Goal: Task Accomplishment & Management: Manage account settings

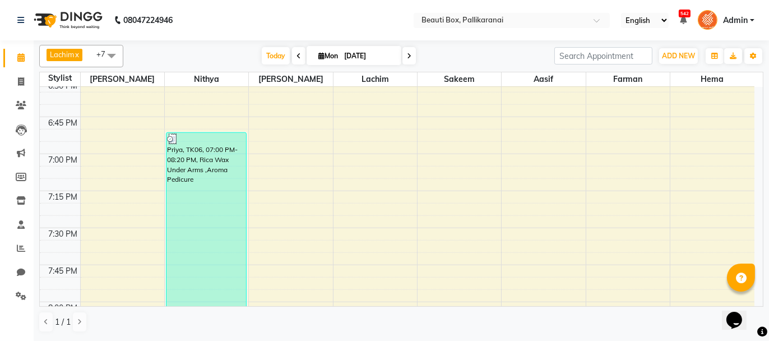
scroll to position [1681, 0]
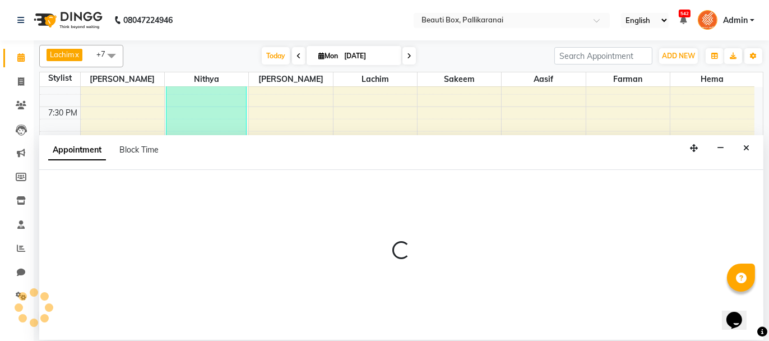
select select "1755"
select select "tentative"
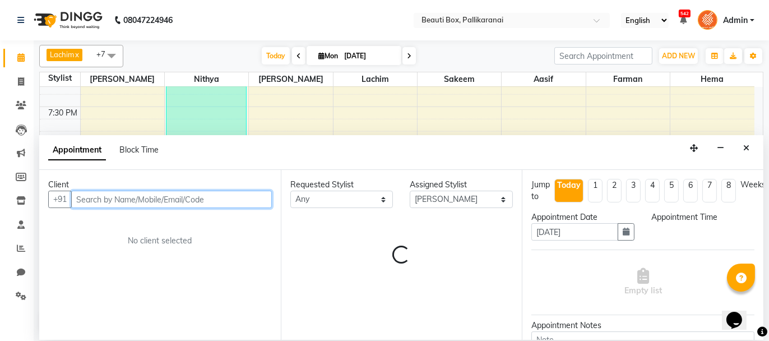
select select "1215"
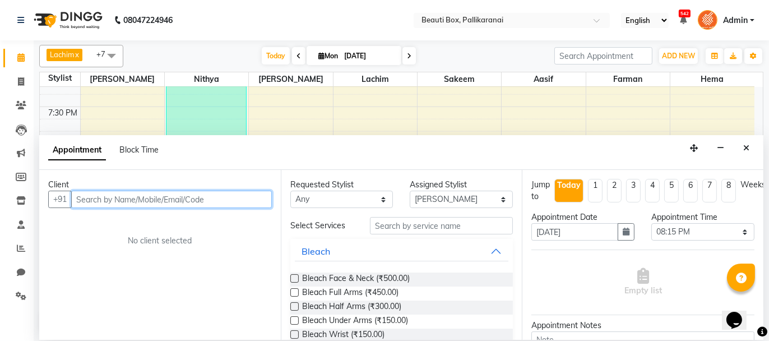
click at [190, 197] on input "text" at bounding box center [171, 198] width 201 height 17
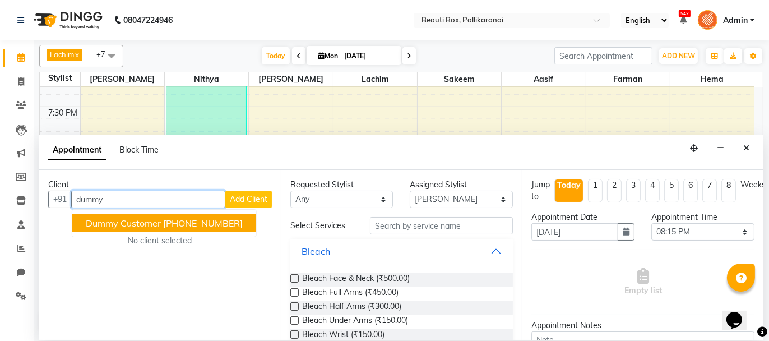
click at [140, 220] on span "Dummy Customer" at bounding box center [123, 222] width 75 height 11
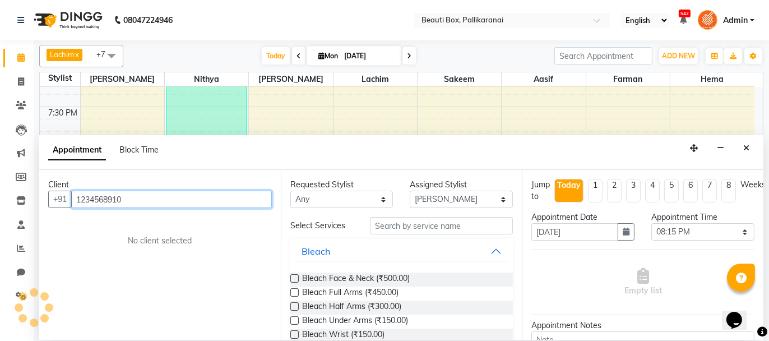
type input "1234568910"
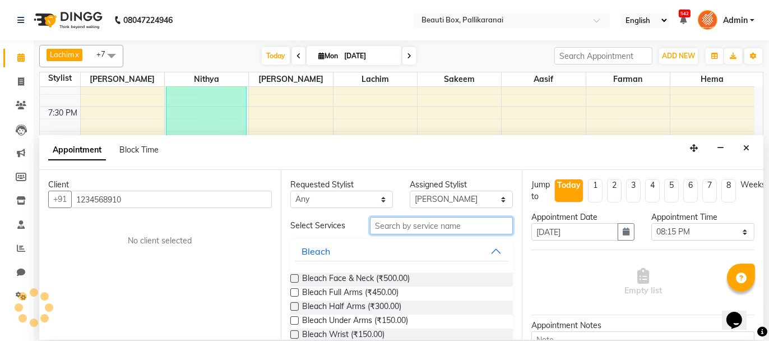
click at [380, 223] on input "text" at bounding box center [441, 225] width 143 height 17
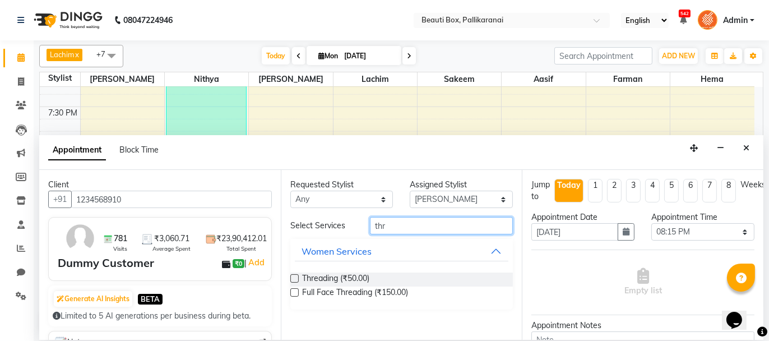
type input "thr"
click at [294, 276] on label at bounding box center [294, 278] width 8 height 8
click at [294, 276] on input "checkbox" at bounding box center [293, 279] width 7 height 7
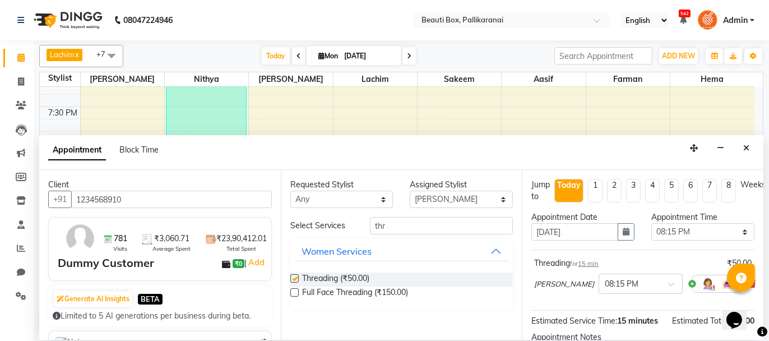
checkbox input "false"
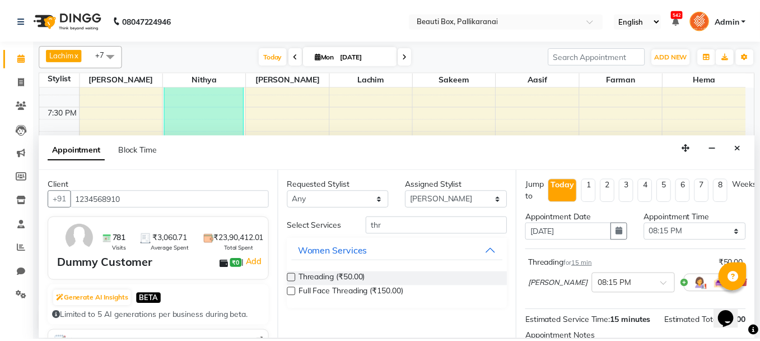
scroll to position [136, 0]
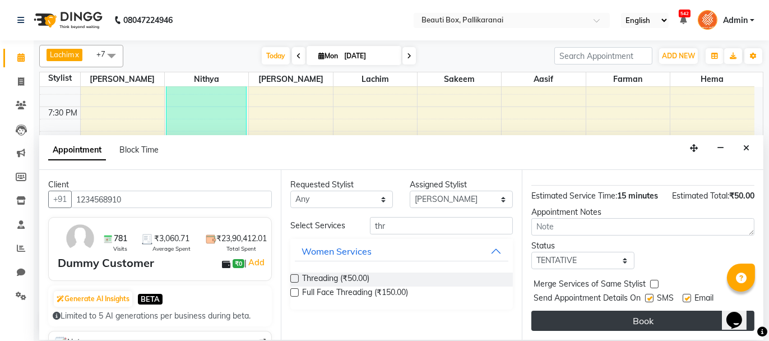
click at [682, 319] on button "Book" at bounding box center [642, 320] width 223 height 20
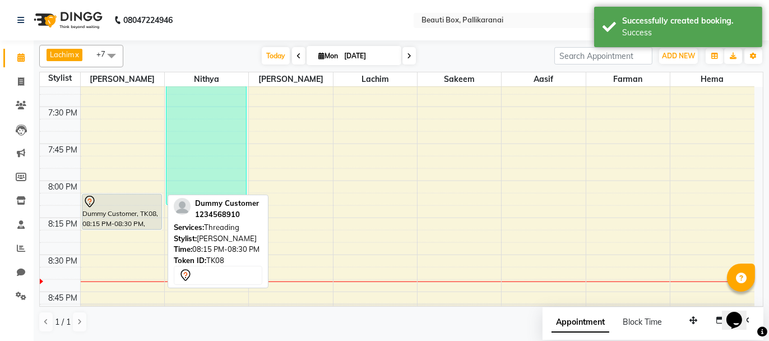
click at [101, 205] on div at bounding box center [122, 201] width 78 height 13
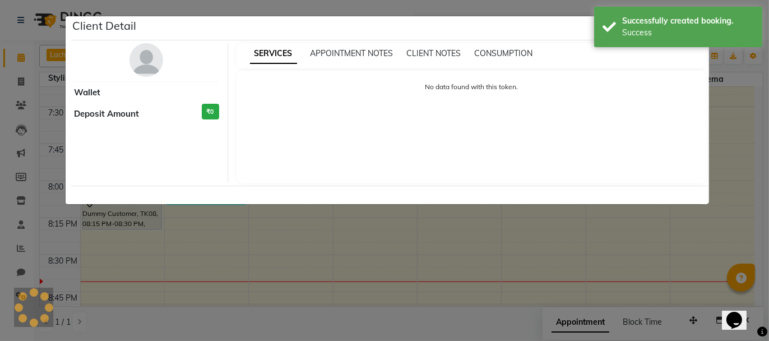
select select "7"
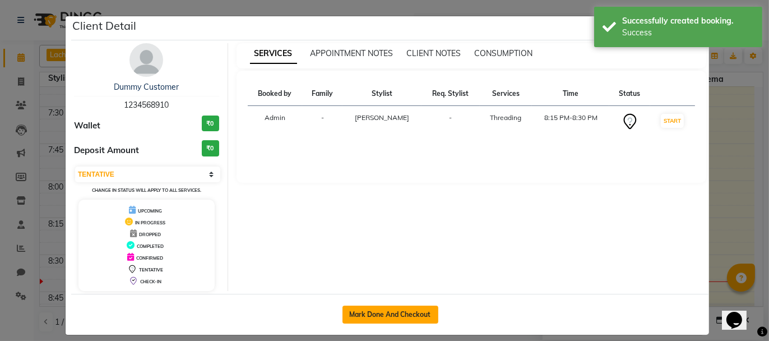
click at [376, 310] on button "Mark Done And Checkout" at bounding box center [390, 314] width 96 height 18
select select "service"
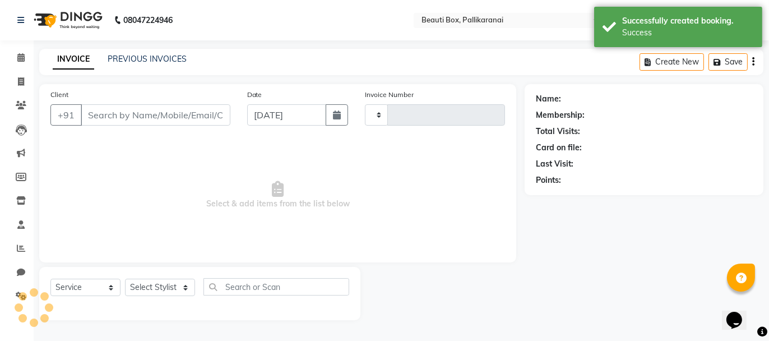
type input "2442"
select select "11"
type input "1234568910"
select select "1755"
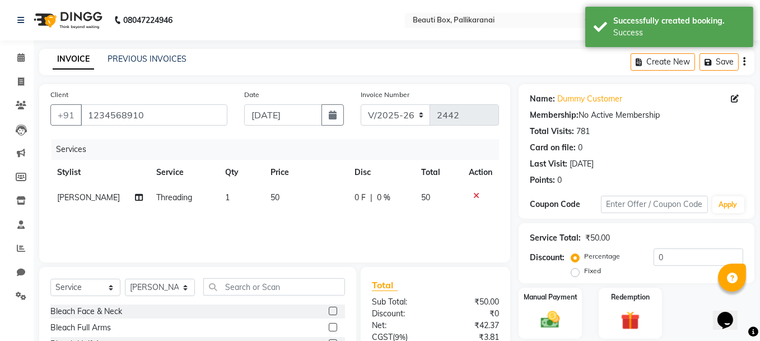
scroll to position [108, 0]
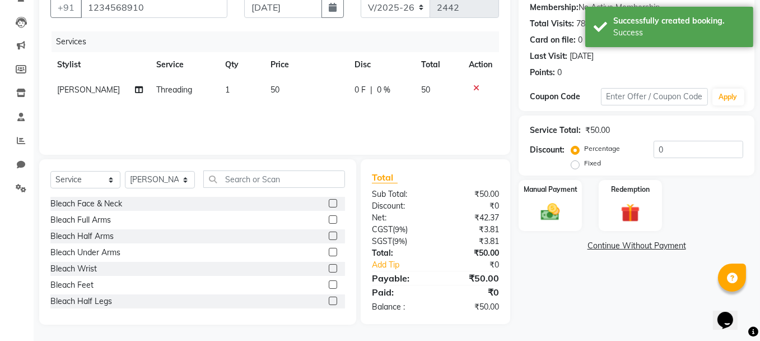
click at [227, 83] on td "1" at bounding box center [242, 89] width 46 height 25
select select "1755"
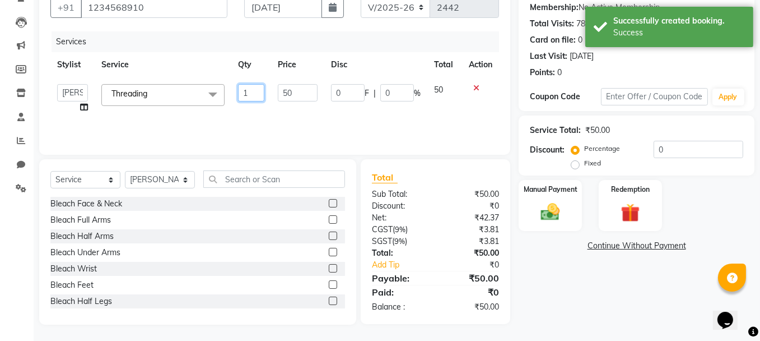
click at [247, 90] on input "1" at bounding box center [251, 92] width 27 height 17
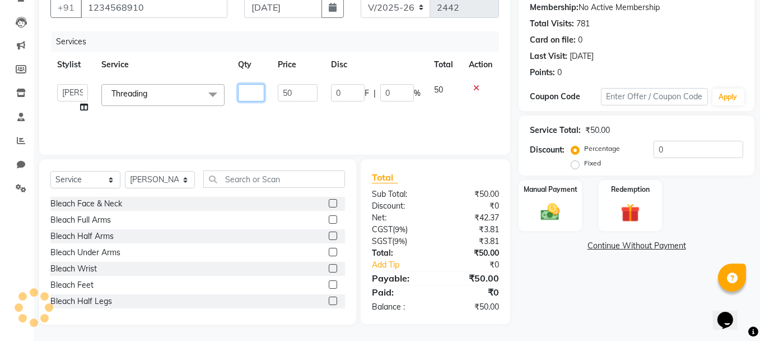
type input "2"
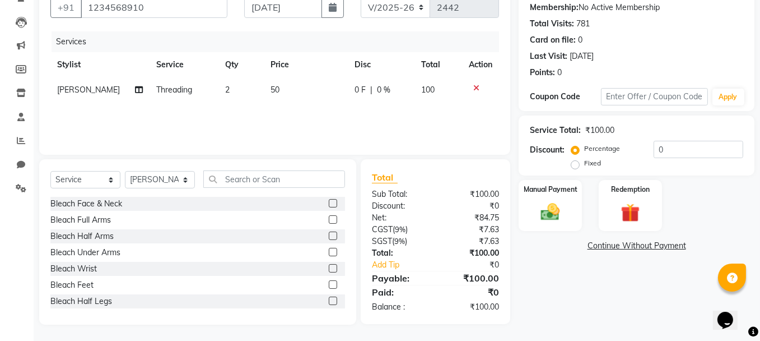
click at [272, 117] on div "Services Stylist Service Qty Price Disc Total Action [PERSON_NAME] Threading 2 …" at bounding box center [274, 87] width 449 height 112
click at [559, 202] on img at bounding box center [551, 212] width 32 height 22
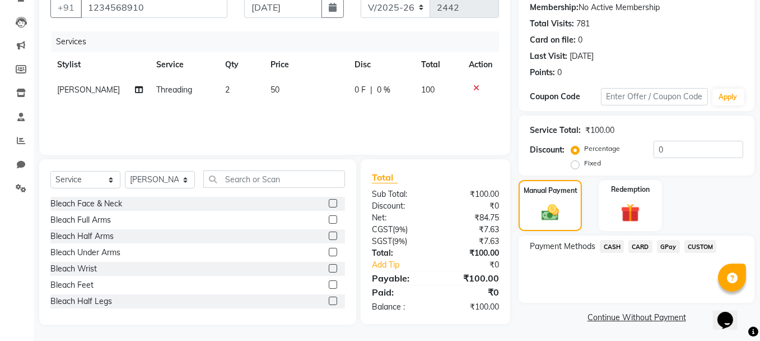
click at [667, 244] on span "GPay" at bounding box center [668, 246] width 23 height 13
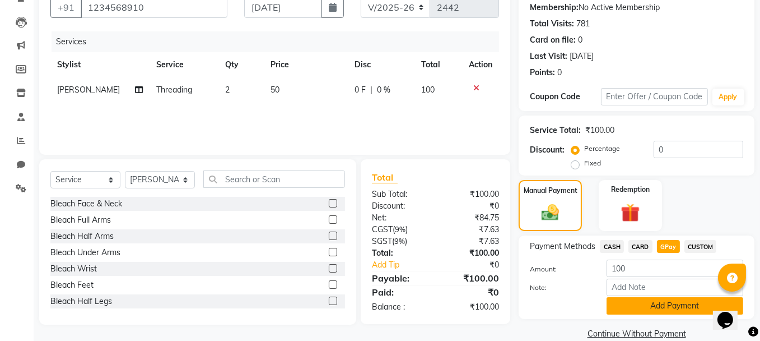
click at [660, 303] on button "Add Payment" at bounding box center [675, 305] width 137 height 17
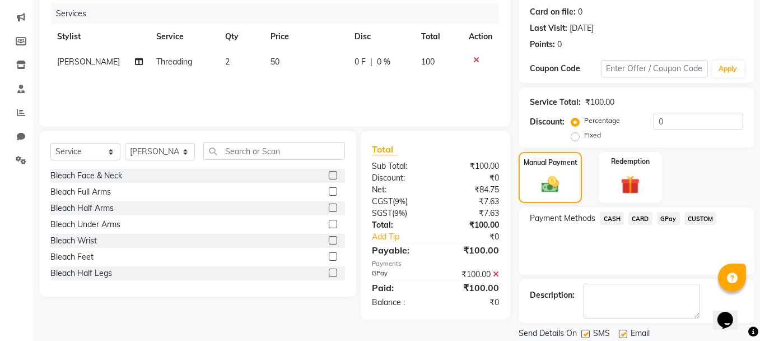
scroll to position [171, 0]
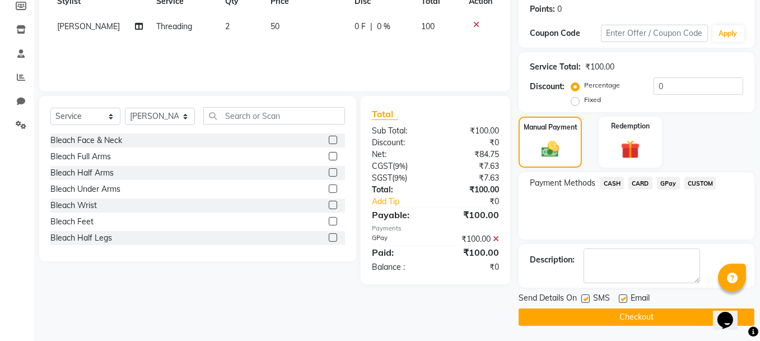
click at [658, 316] on button "Checkout" at bounding box center [637, 316] width 236 height 17
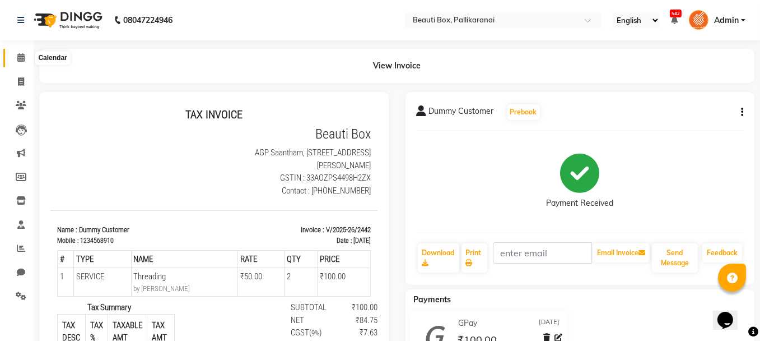
click at [20, 59] on icon at bounding box center [20, 57] width 7 height 8
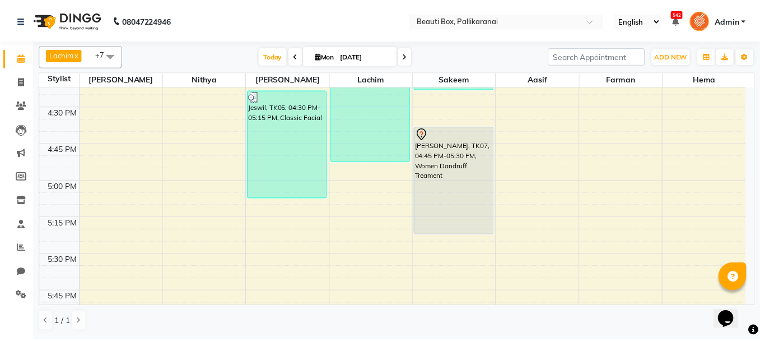
scroll to position [1233, 0]
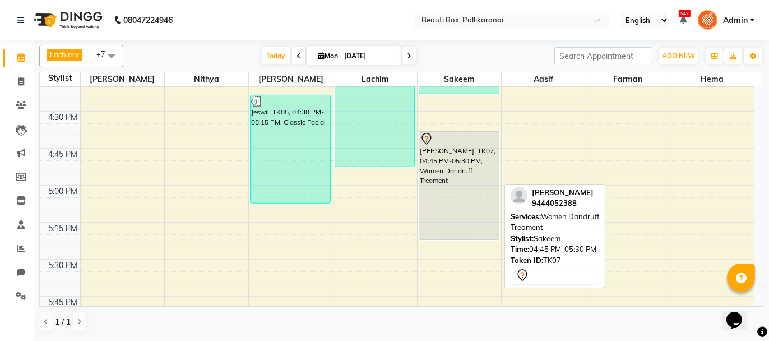
click at [453, 201] on div "[PERSON_NAME], TK07, 04:45 PM-05:30 PM, Women Dandruff Treament" at bounding box center [459, 186] width 80 height 108
select select "7"
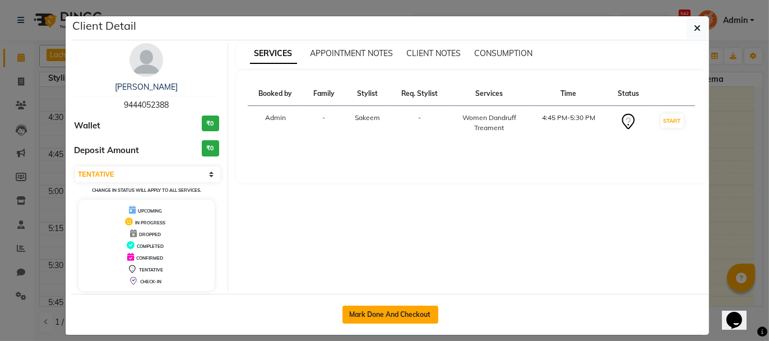
click at [387, 309] on button "Mark Done And Checkout" at bounding box center [390, 314] width 96 height 18
select select "service"
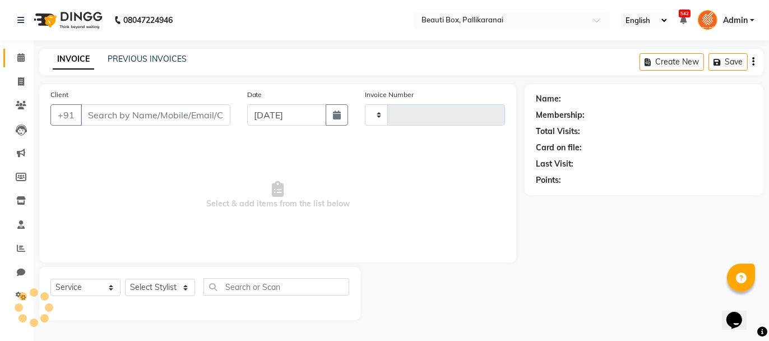
type input "2443"
select select "11"
type input "9444052388"
select select "7616"
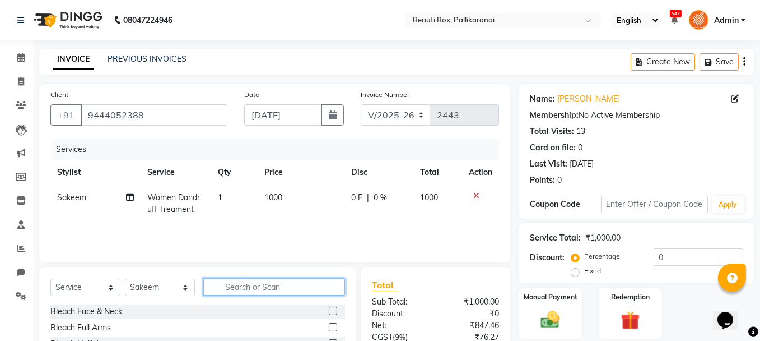
click at [257, 284] on input "text" at bounding box center [274, 286] width 142 height 17
type input "u/"
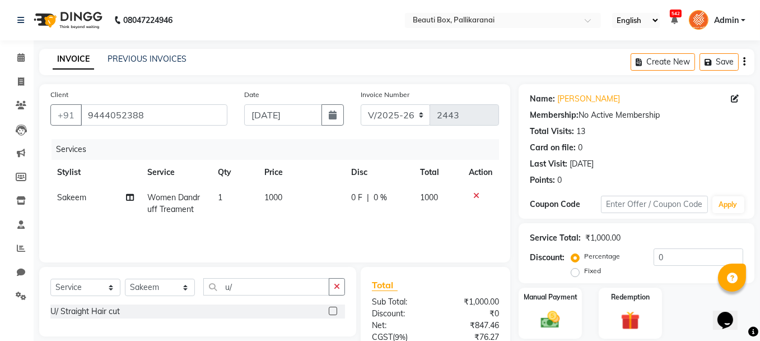
click at [333, 310] on label at bounding box center [333, 310] width 8 height 8
click at [333, 310] on input "checkbox" at bounding box center [332, 311] width 7 height 7
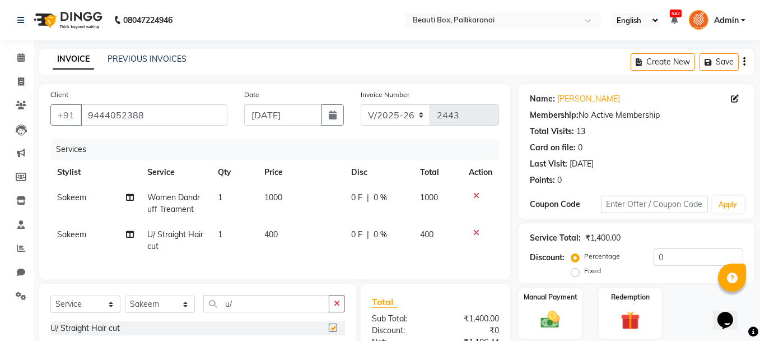
checkbox input "false"
click at [475, 229] on icon at bounding box center [476, 233] width 6 height 8
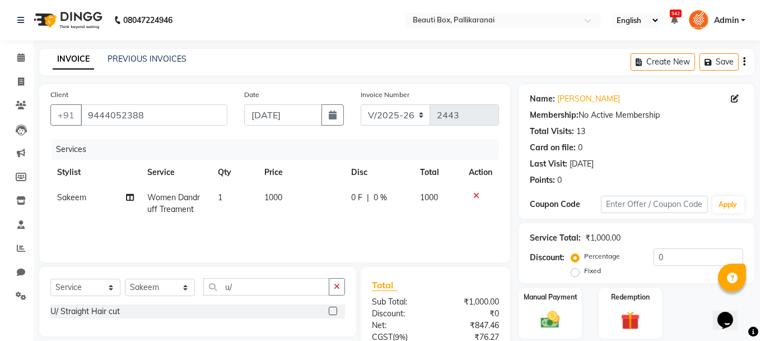
click at [282, 209] on td "1000" at bounding box center [301, 203] width 87 height 37
select select "7616"
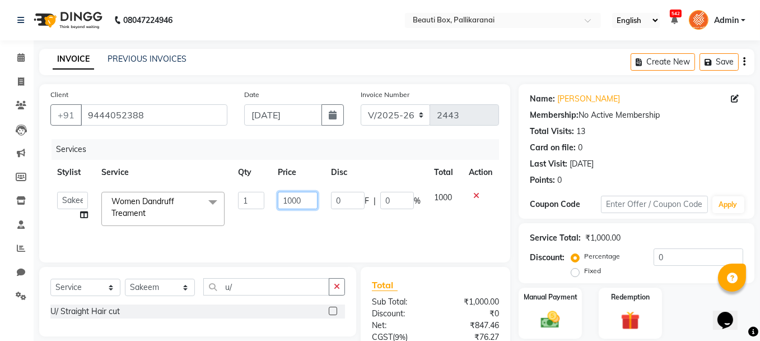
click at [292, 198] on input "1000" at bounding box center [298, 200] width 40 height 17
type input "1500"
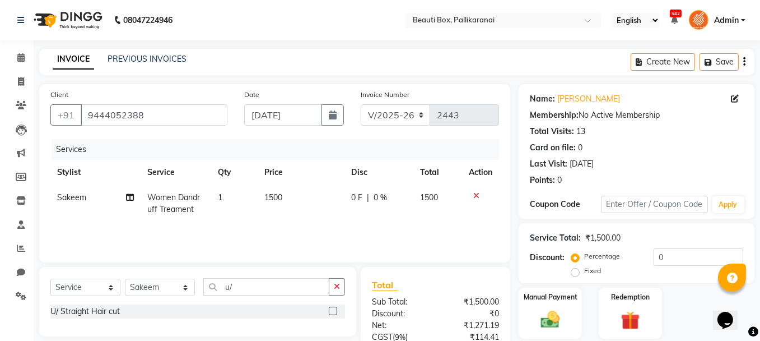
click at [293, 225] on div "Services Stylist Service Qty Price Disc Total Action Sakeem Women Dandruff Trea…" at bounding box center [274, 195] width 449 height 112
click at [164, 289] on select "Select Stylist [PERSON_NAME] [PERSON_NAME] [PERSON_NAME] Ifzan [PERSON_NAME] La…" at bounding box center [160, 286] width 70 height 17
select select "86603"
click at [125, 278] on select "Select Stylist [PERSON_NAME] [PERSON_NAME] [PERSON_NAME] Ifzan [PERSON_NAME] La…" at bounding box center [160, 286] width 70 height 17
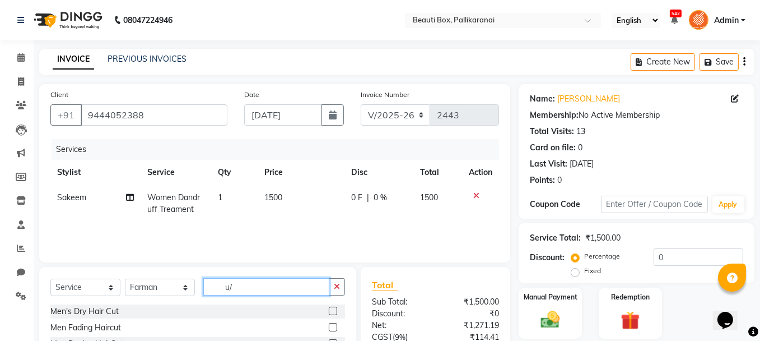
click at [240, 283] on input "u/" at bounding box center [266, 286] width 126 height 17
type input "u"
type input "ma"
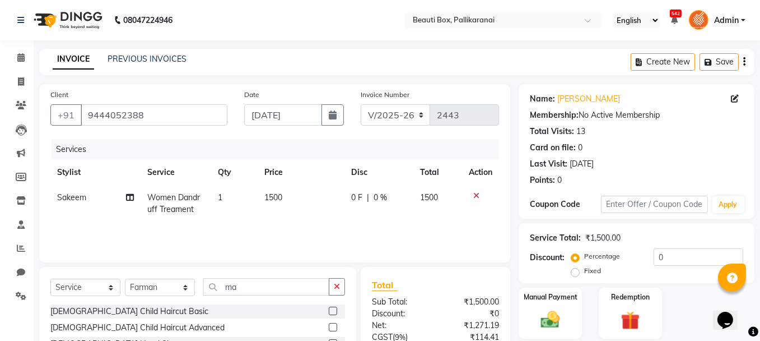
click at [329, 312] on label at bounding box center [333, 310] width 8 height 8
click at [329, 312] on input "checkbox" at bounding box center [332, 311] width 7 height 7
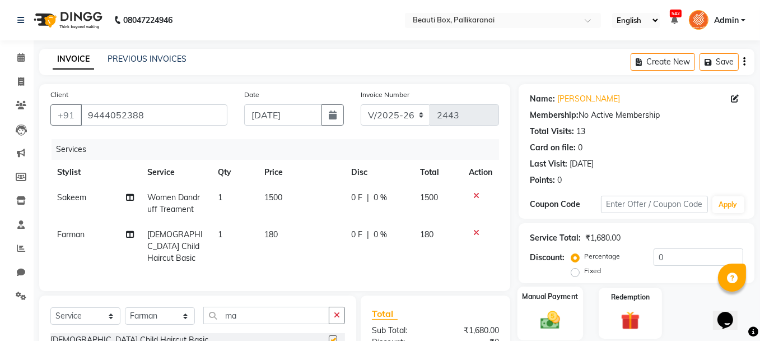
checkbox input "false"
click at [570, 314] on div "Manual Payment" at bounding box center [551, 312] width 66 height 53
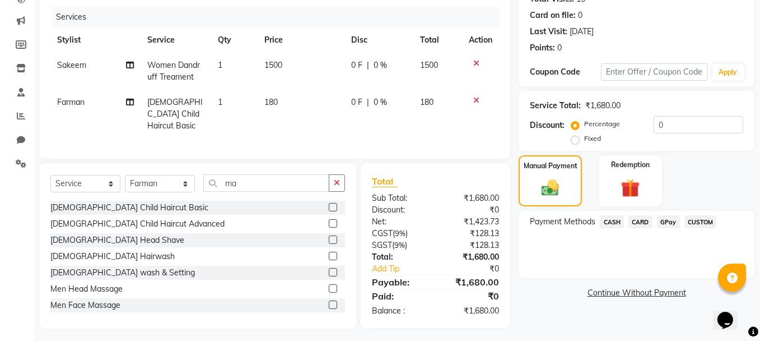
click at [662, 220] on span "GPay" at bounding box center [668, 221] width 23 height 13
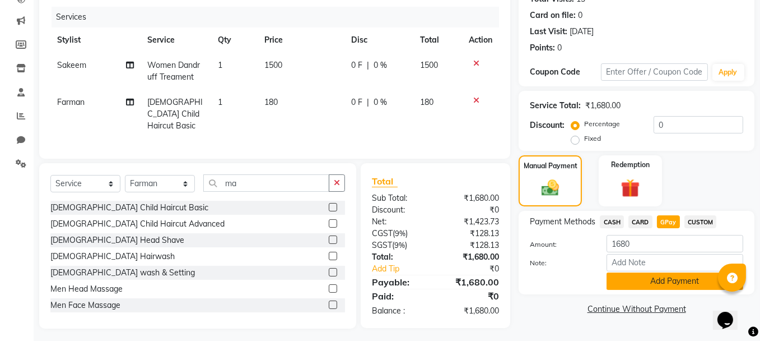
click at [634, 284] on button "Add Payment" at bounding box center [675, 280] width 137 height 17
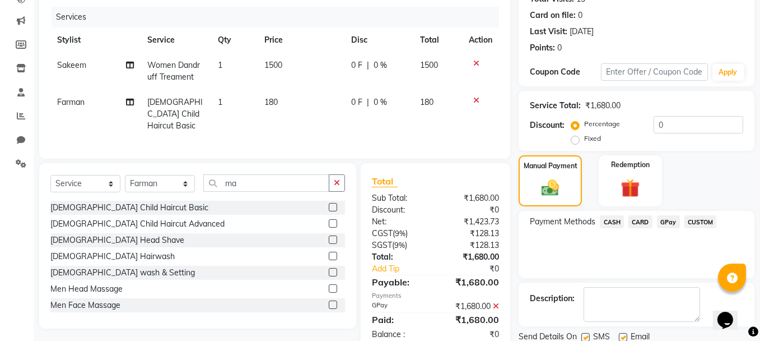
scroll to position [171, 0]
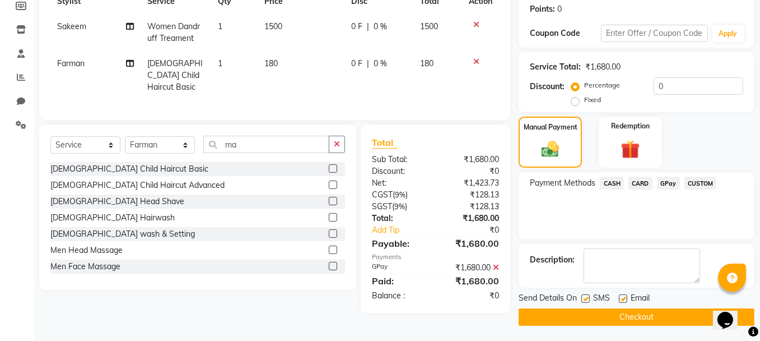
click at [659, 312] on button "Checkout" at bounding box center [637, 316] width 236 height 17
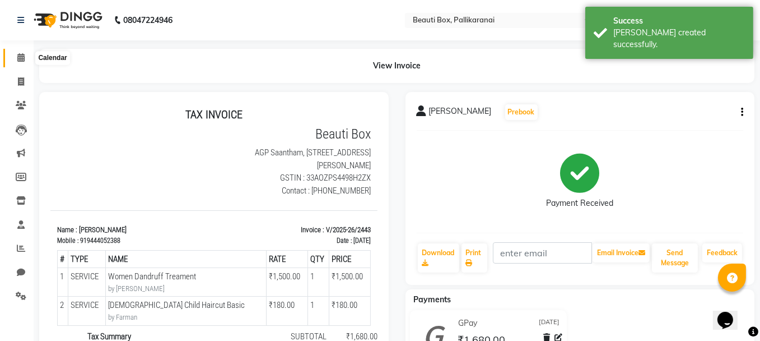
click at [18, 55] on icon at bounding box center [20, 57] width 7 height 8
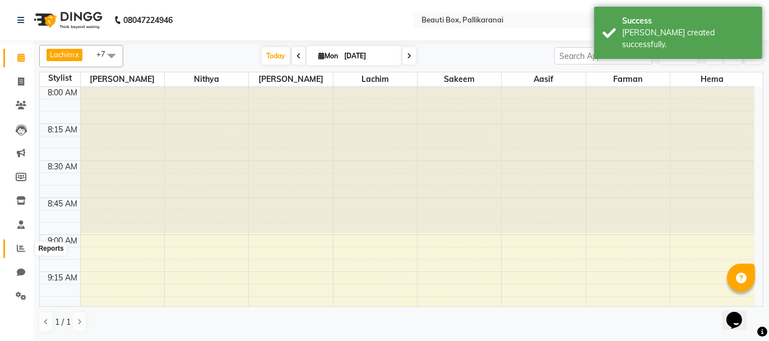
click at [18, 247] on icon at bounding box center [21, 248] width 8 height 8
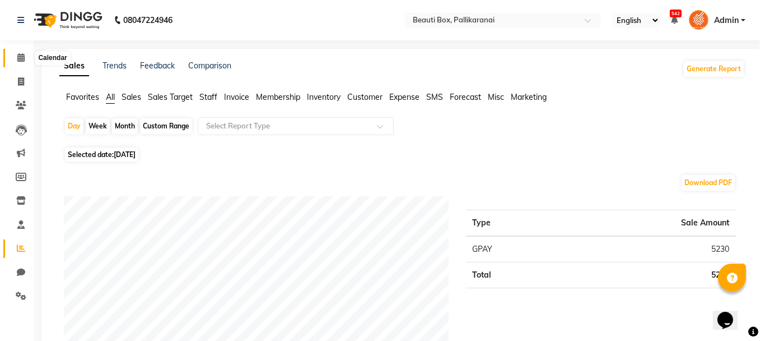
click at [20, 57] on icon at bounding box center [20, 57] width 7 height 8
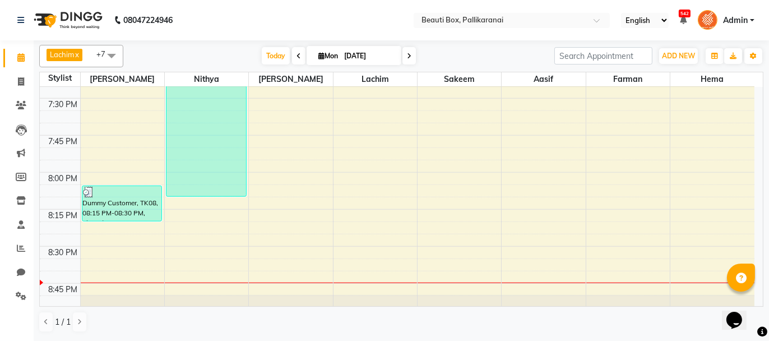
scroll to position [1681, 0]
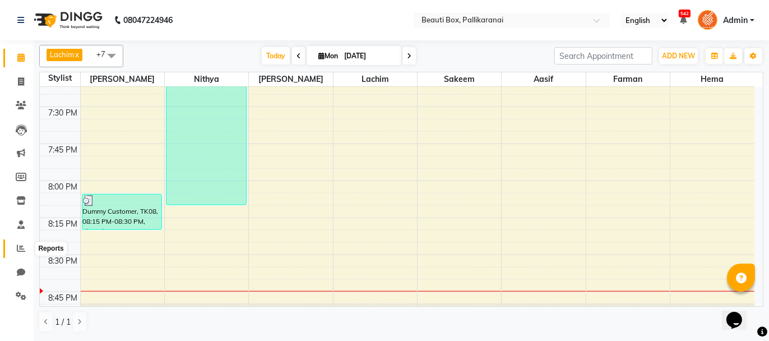
click at [14, 244] on span at bounding box center [21, 248] width 20 height 13
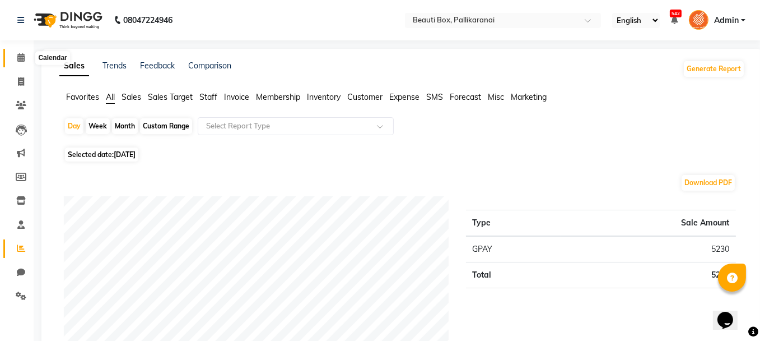
click at [18, 55] on icon at bounding box center [20, 57] width 7 height 8
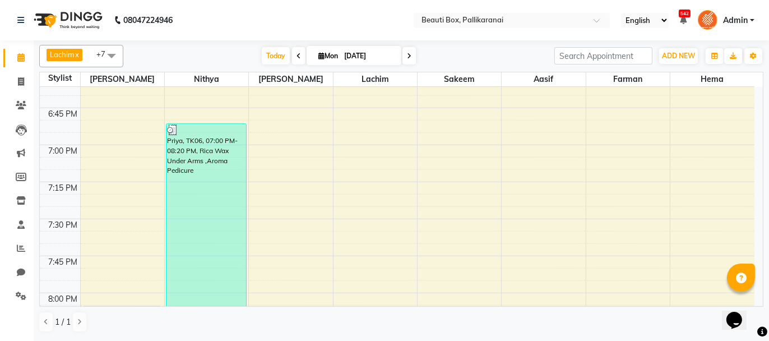
scroll to position [1793, 0]
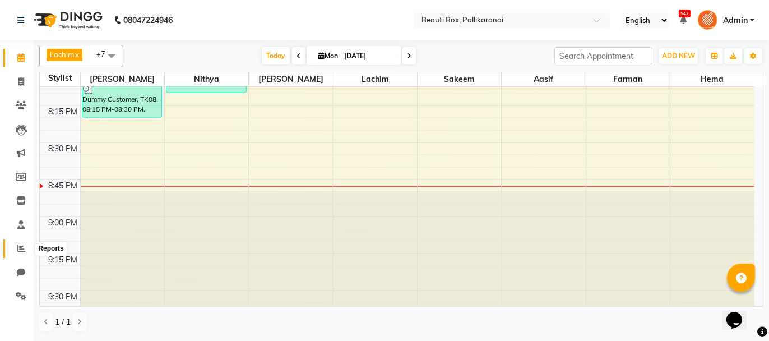
click at [18, 244] on icon at bounding box center [21, 248] width 8 height 8
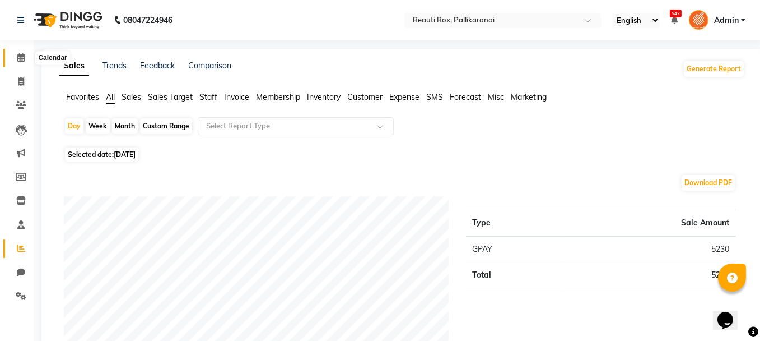
click at [21, 52] on span at bounding box center [21, 58] width 20 height 13
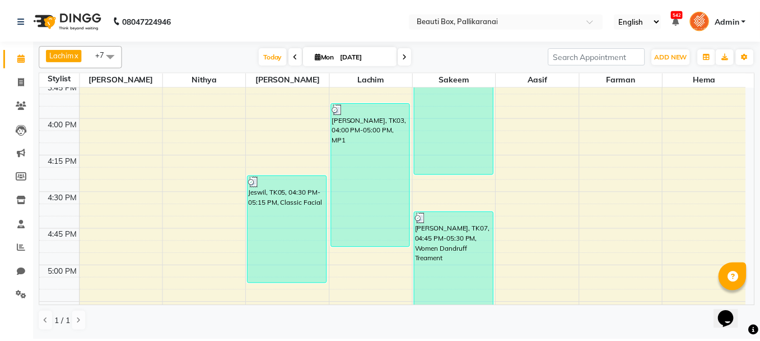
scroll to position [1151, 0]
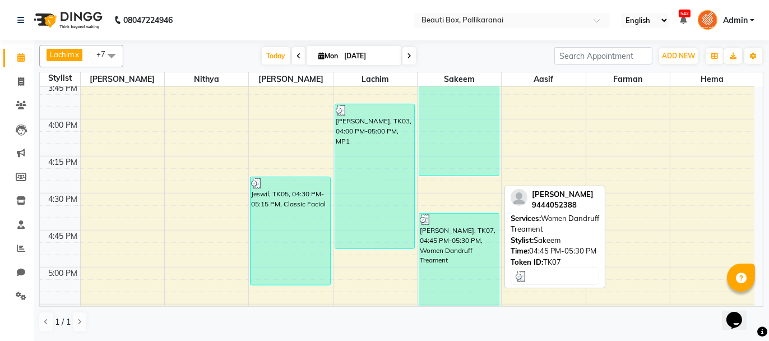
click at [452, 260] on div "[PERSON_NAME], TK07, 04:45 PM-05:30 PM, Women Dandruff Treament" at bounding box center [459, 267] width 80 height 108
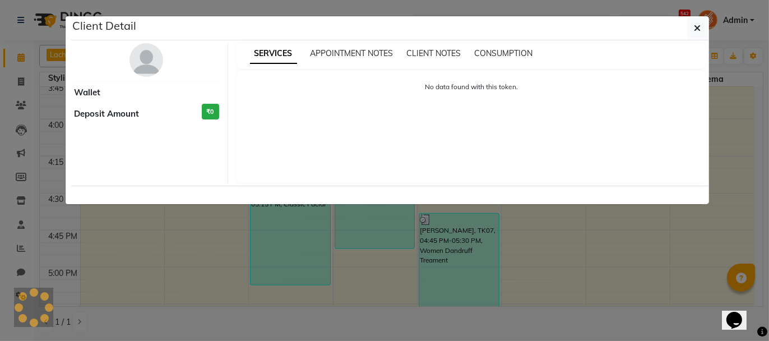
select select "3"
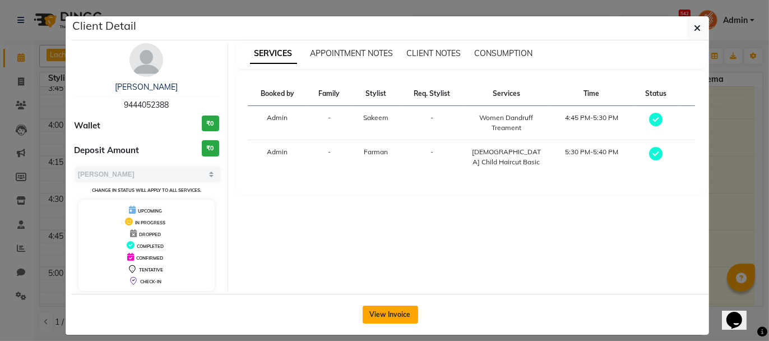
click at [387, 309] on button "View Invoice" at bounding box center [389, 314] width 55 height 18
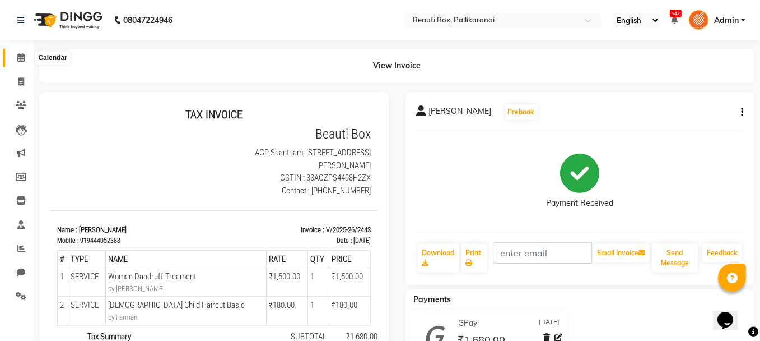
click at [18, 54] on icon at bounding box center [20, 57] width 7 height 8
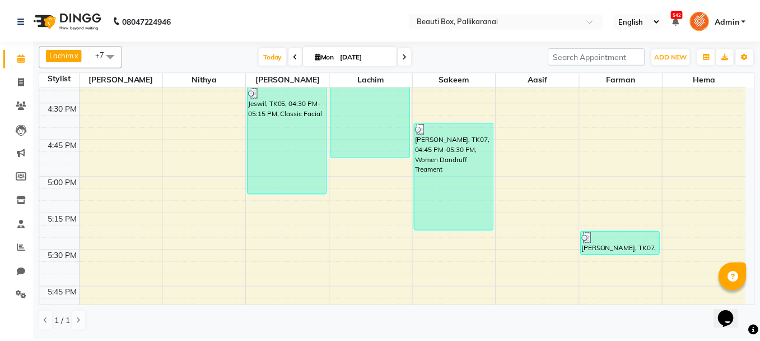
scroll to position [1186, 0]
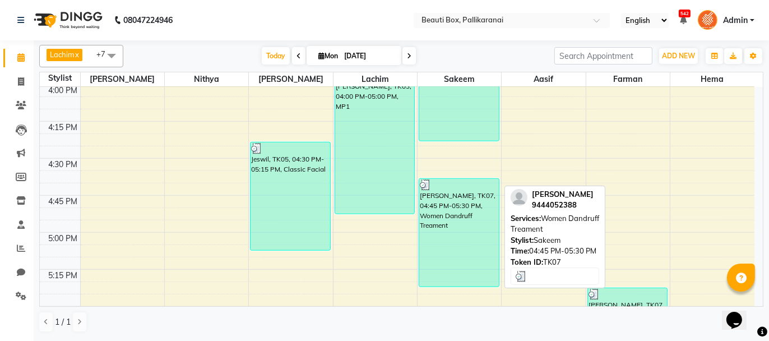
click at [448, 239] on div "[PERSON_NAME], TK07, 04:45 PM-05:30 PM, Women Dandruff Treament" at bounding box center [459, 233] width 80 height 108
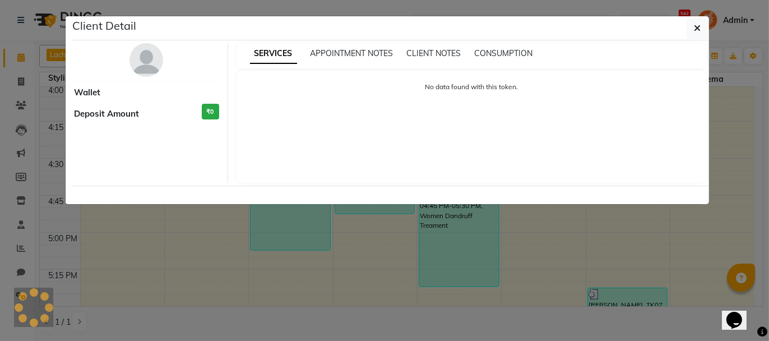
select select "3"
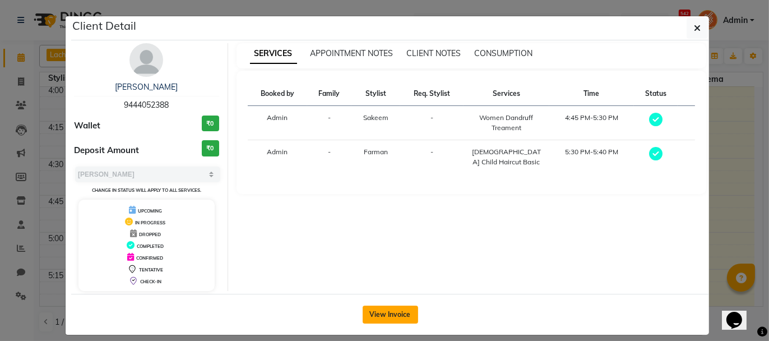
click at [380, 312] on button "View Invoice" at bounding box center [389, 314] width 55 height 18
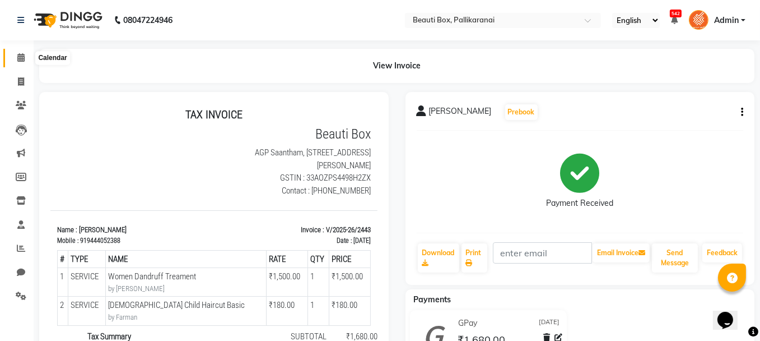
click at [17, 56] on span at bounding box center [21, 58] width 20 height 13
